Goal: Navigation & Orientation: Find specific page/section

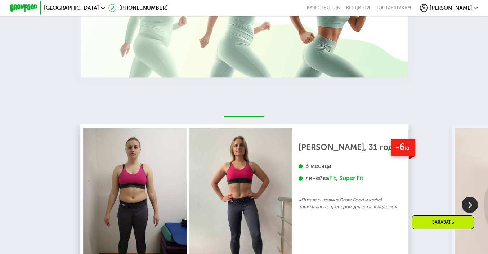
scroll to position [1273, 0]
